Goal: Information Seeking & Learning: Learn about a topic

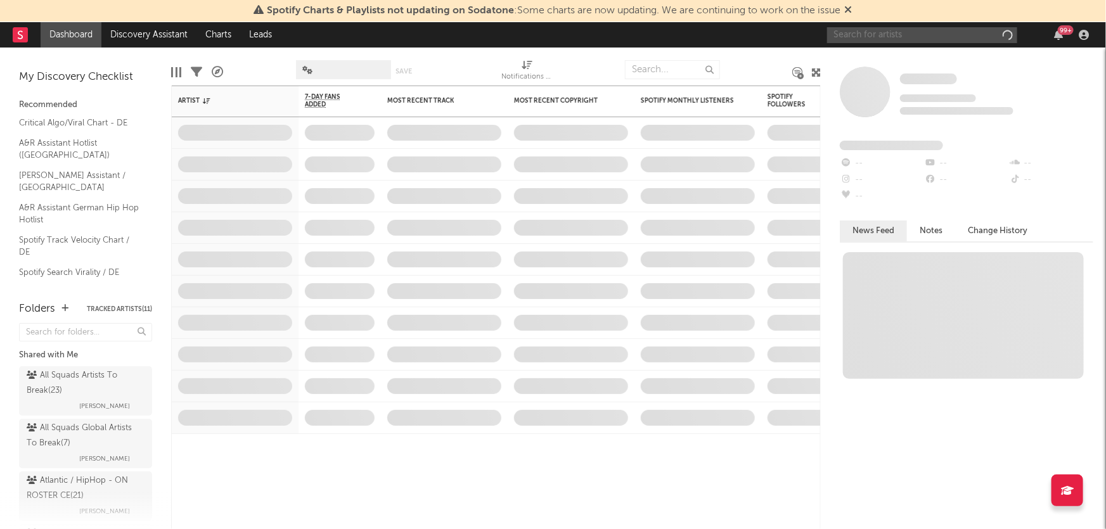
click at [865, 39] on input "text" at bounding box center [922, 35] width 190 height 16
type input "[PERSON_NAME]"
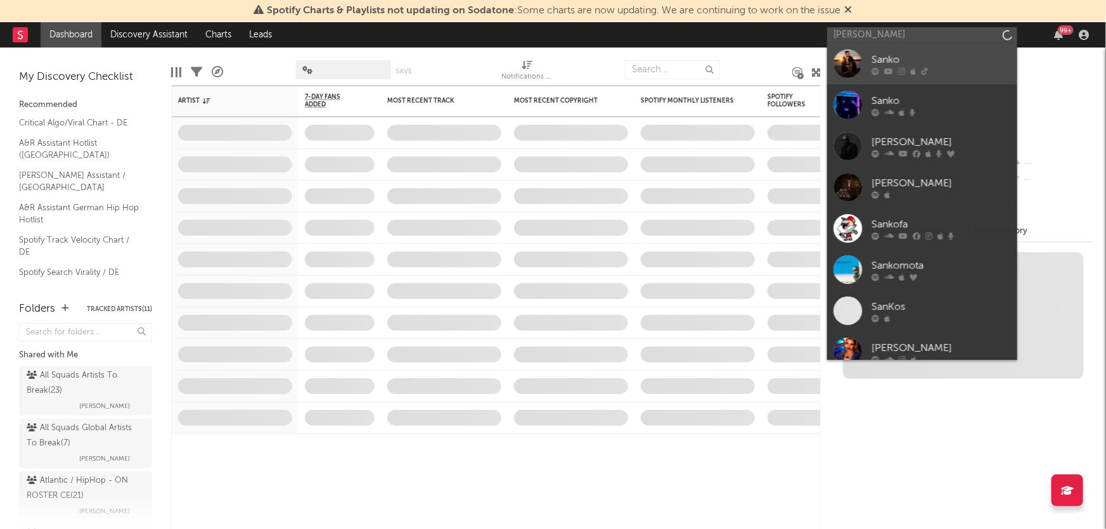
click at [856, 51] on div at bounding box center [847, 63] width 29 height 29
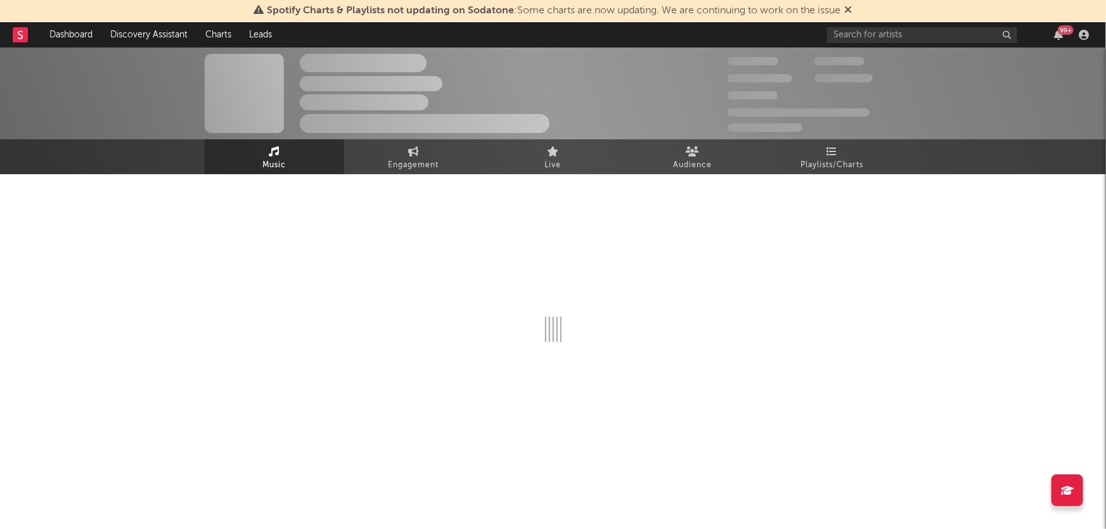
select select "6m"
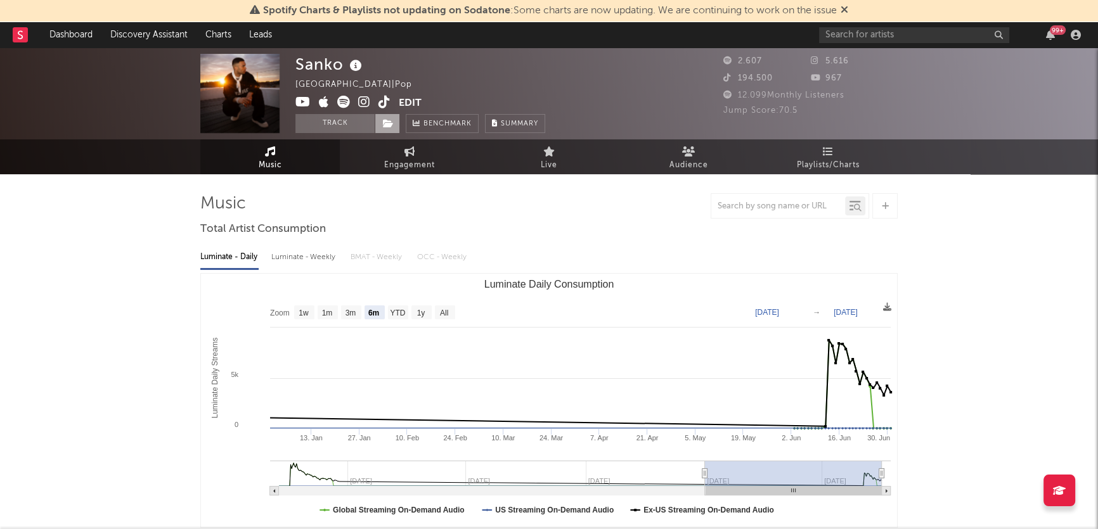
click at [390, 118] on span at bounding box center [387, 123] width 25 height 19
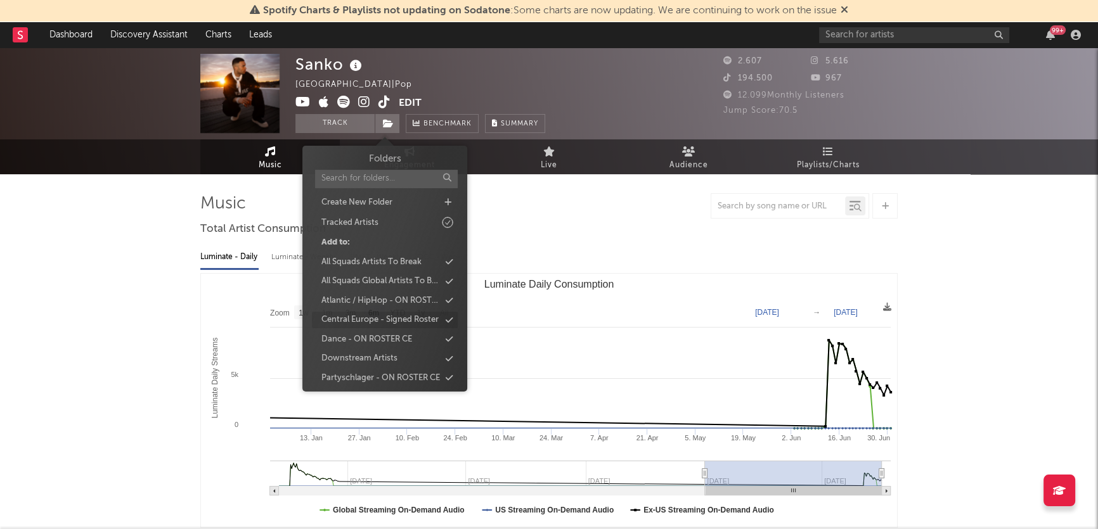
click at [371, 324] on div "Central Europe - Signed Roster" at bounding box center [379, 320] width 117 height 13
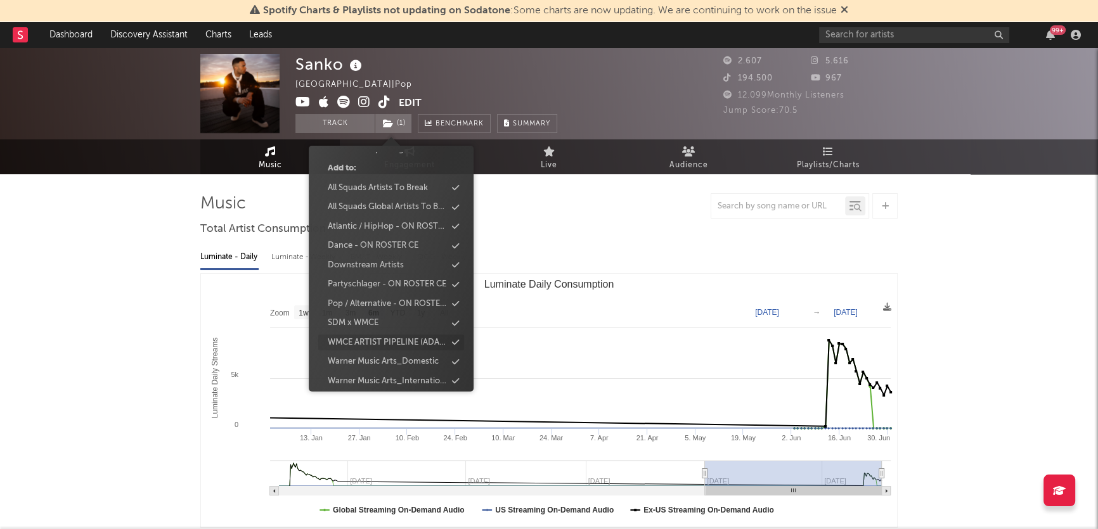
scroll to position [115, 0]
click at [376, 298] on div "Pop / Alternative - ON ROSTER CE" at bounding box center [387, 302] width 119 height 13
